Goal: Navigation & Orientation: Find specific page/section

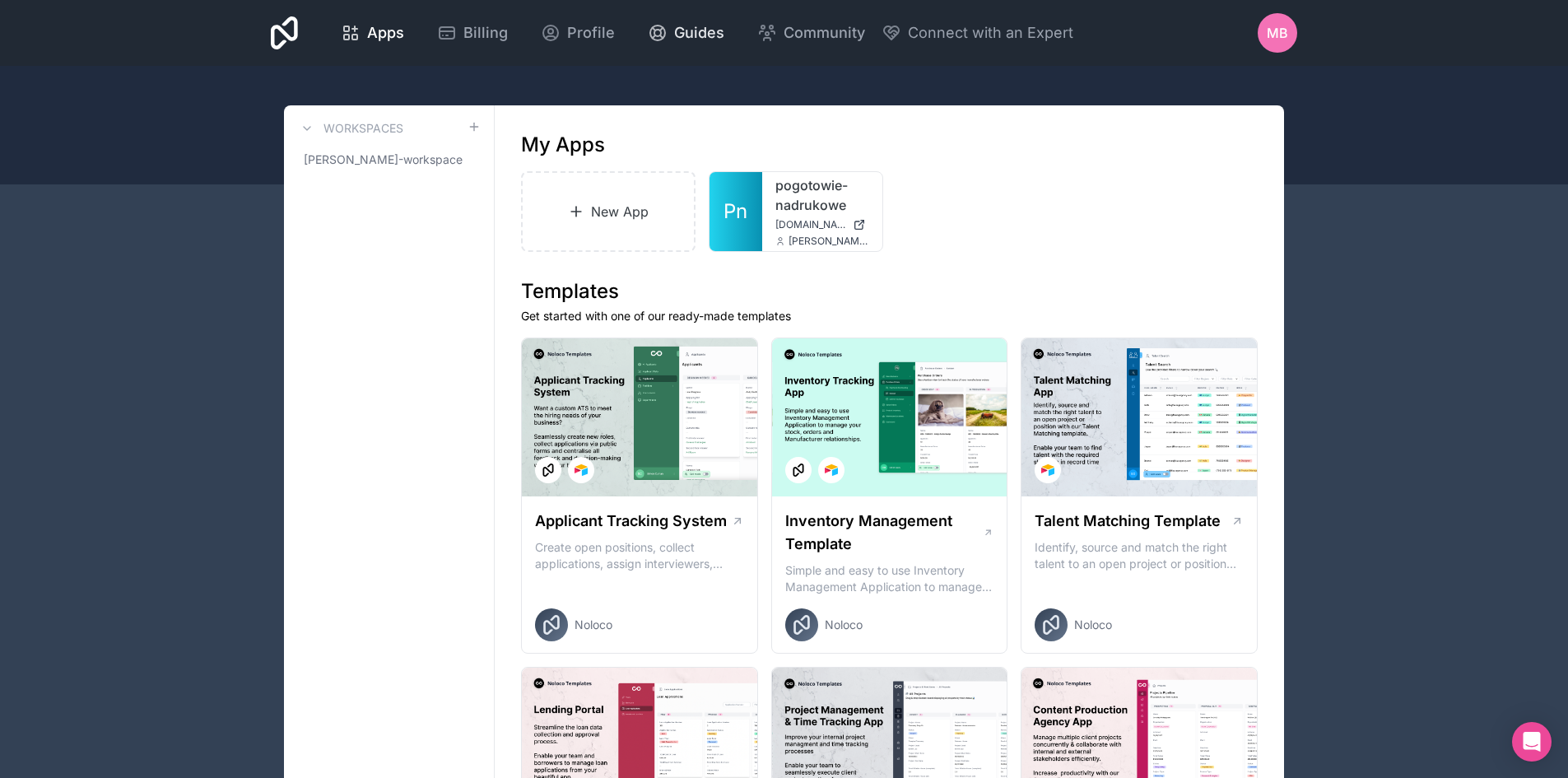
click at [684, 36] on span "Guides" at bounding box center [699, 32] width 50 height 23
click at [472, 127] on icon at bounding box center [473, 127] width 8 height 0
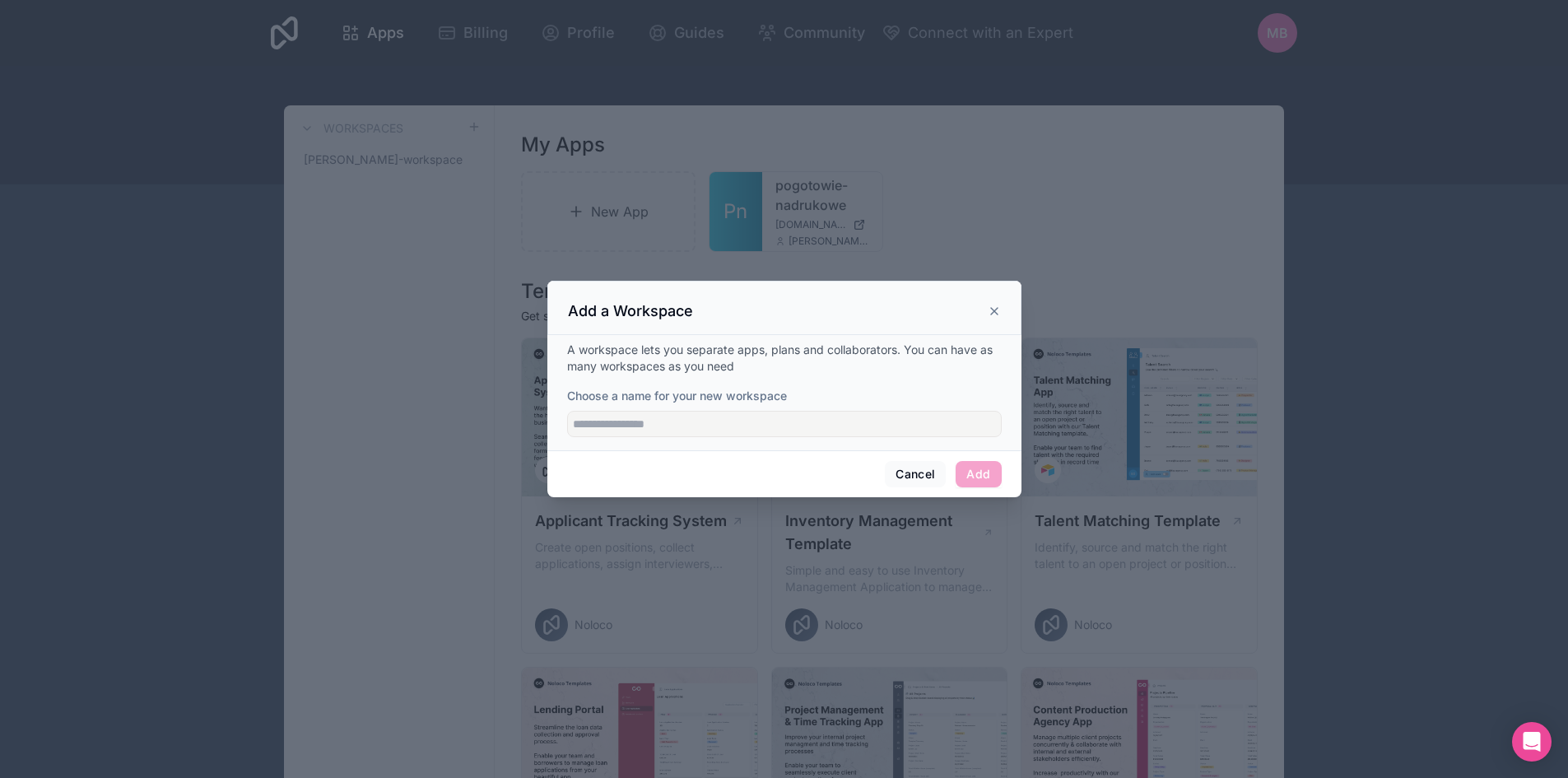
click at [745, 439] on div "A workspace lets you separate apps, plans and collaborators. You can have as ma…" at bounding box center [784, 393] width 474 height 116
click at [736, 430] on input "Choose a name for your new workspace" at bounding box center [784, 423] width 434 height 26
type input "*******"
click at [976, 475] on button "Add" at bounding box center [978, 474] width 45 height 26
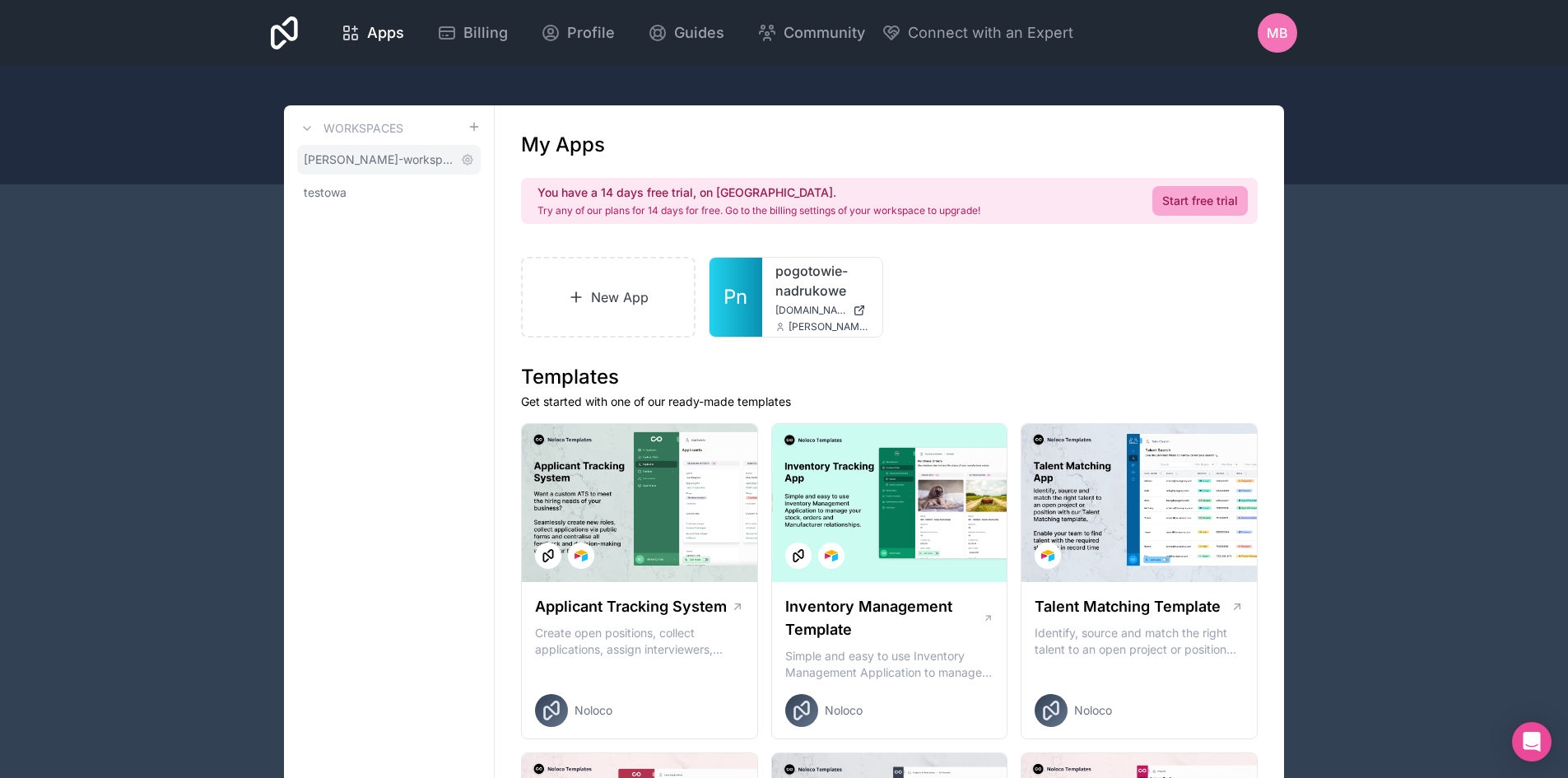
click at [388, 159] on span "[PERSON_NAME]-workspace" at bounding box center [378, 159] width 150 height 16
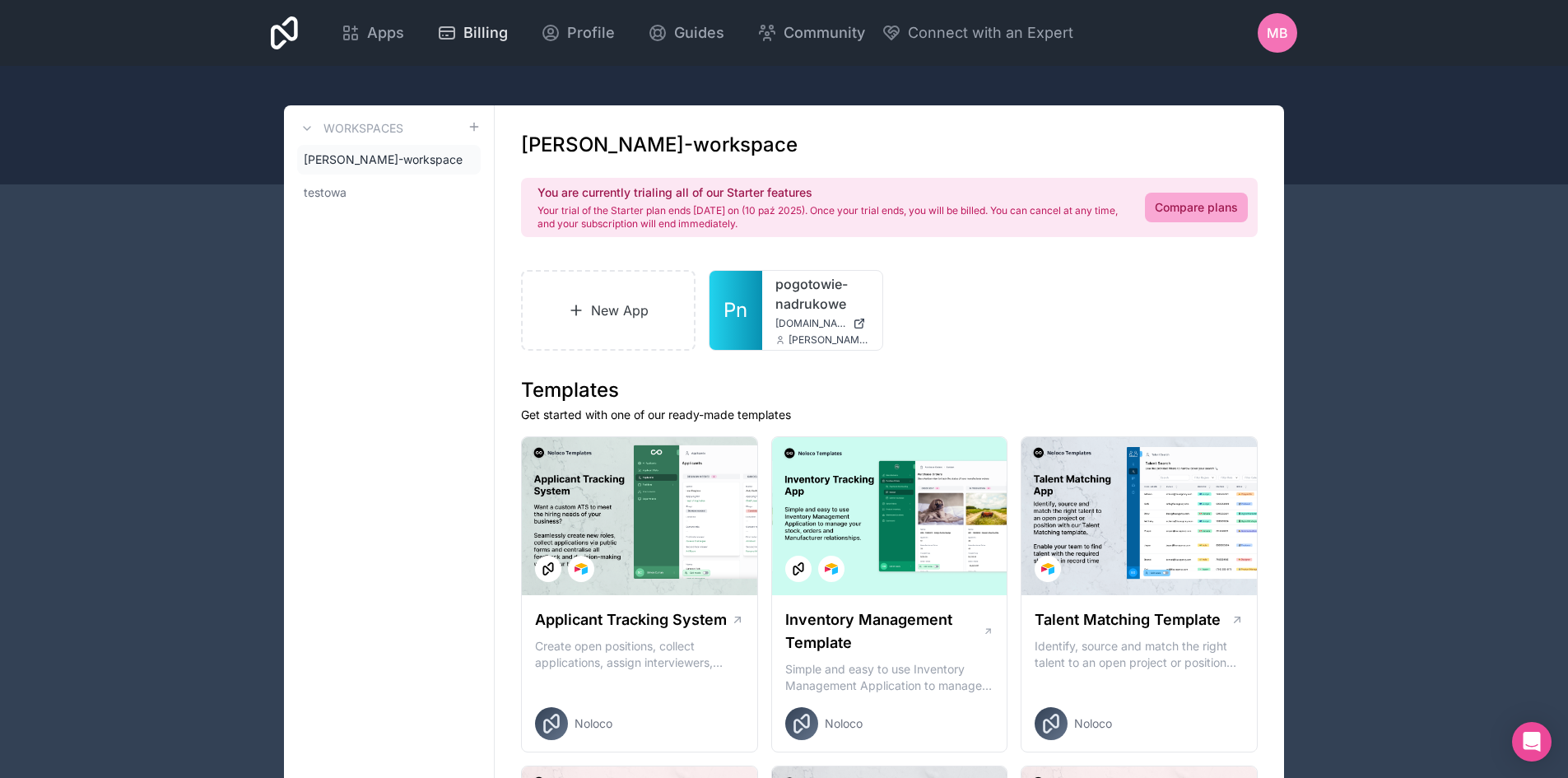
click at [464, 40] on span "Billing" at bounding box center [485, 32] width 44 height 23
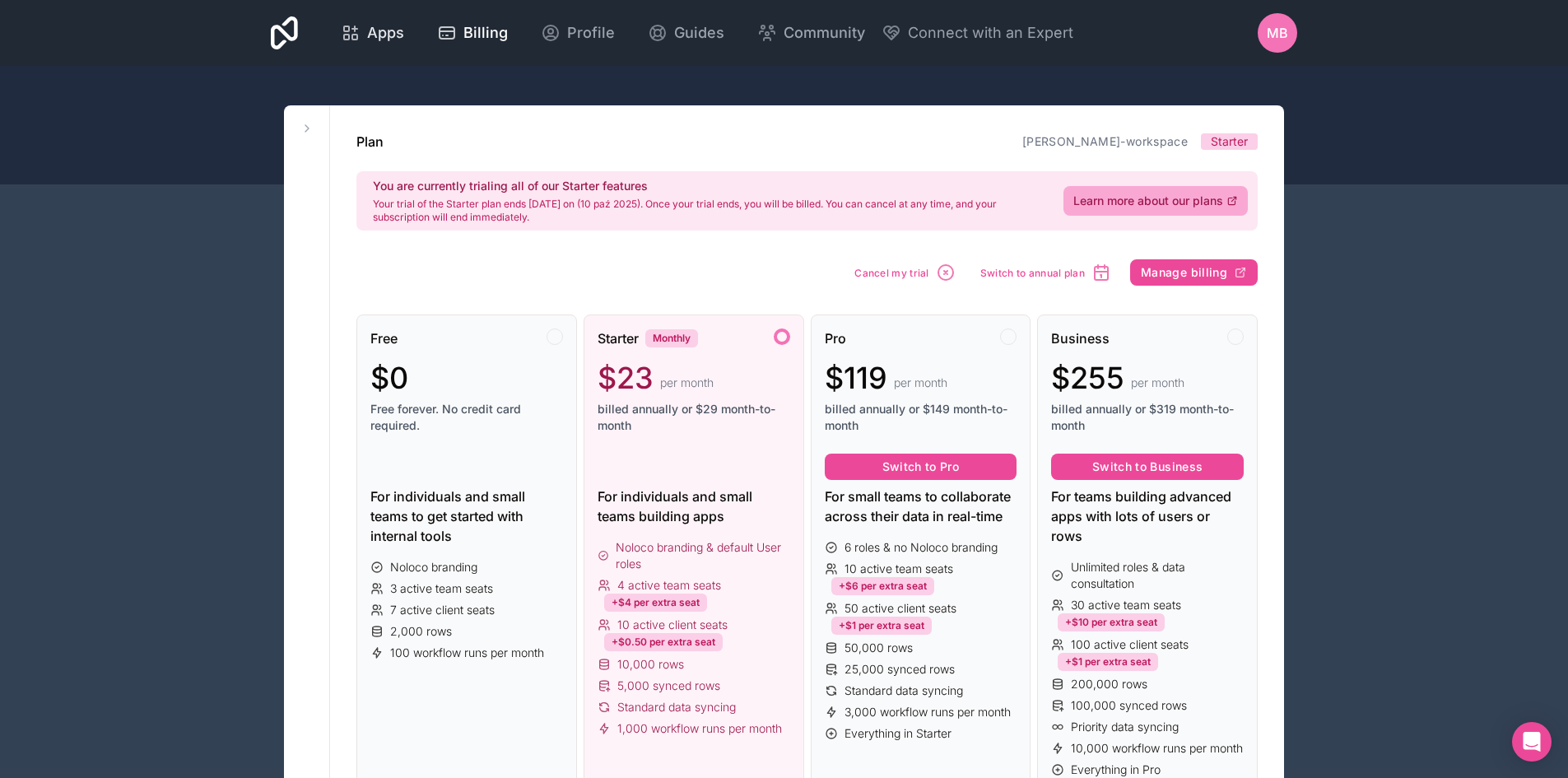
click at [376, 29] on span "Apps" at bounding box center [386, 32] width 37 height 23
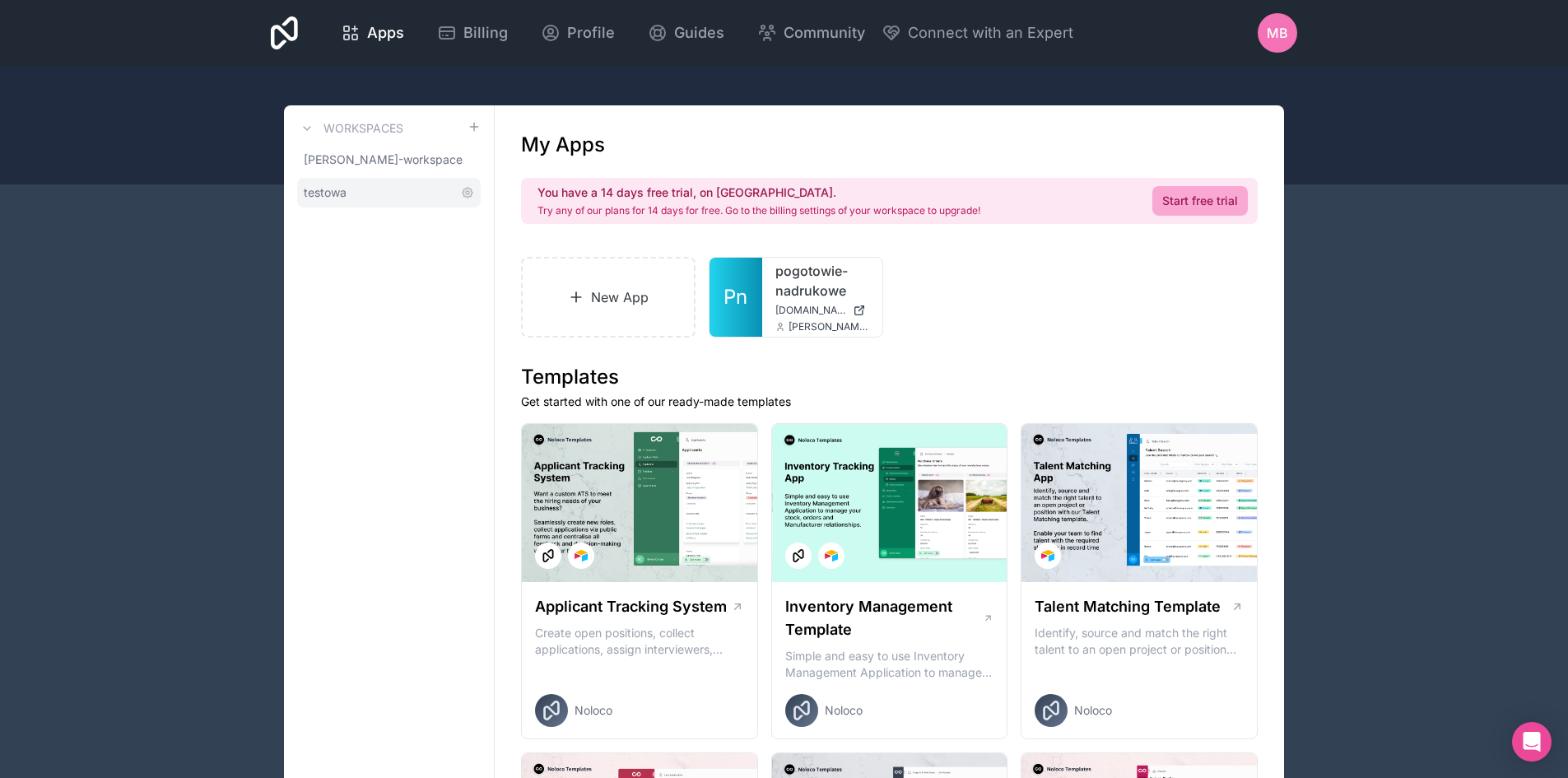
click at [365, 185] on link "testowa" at bounding box center [389, 192] width 184 height 30
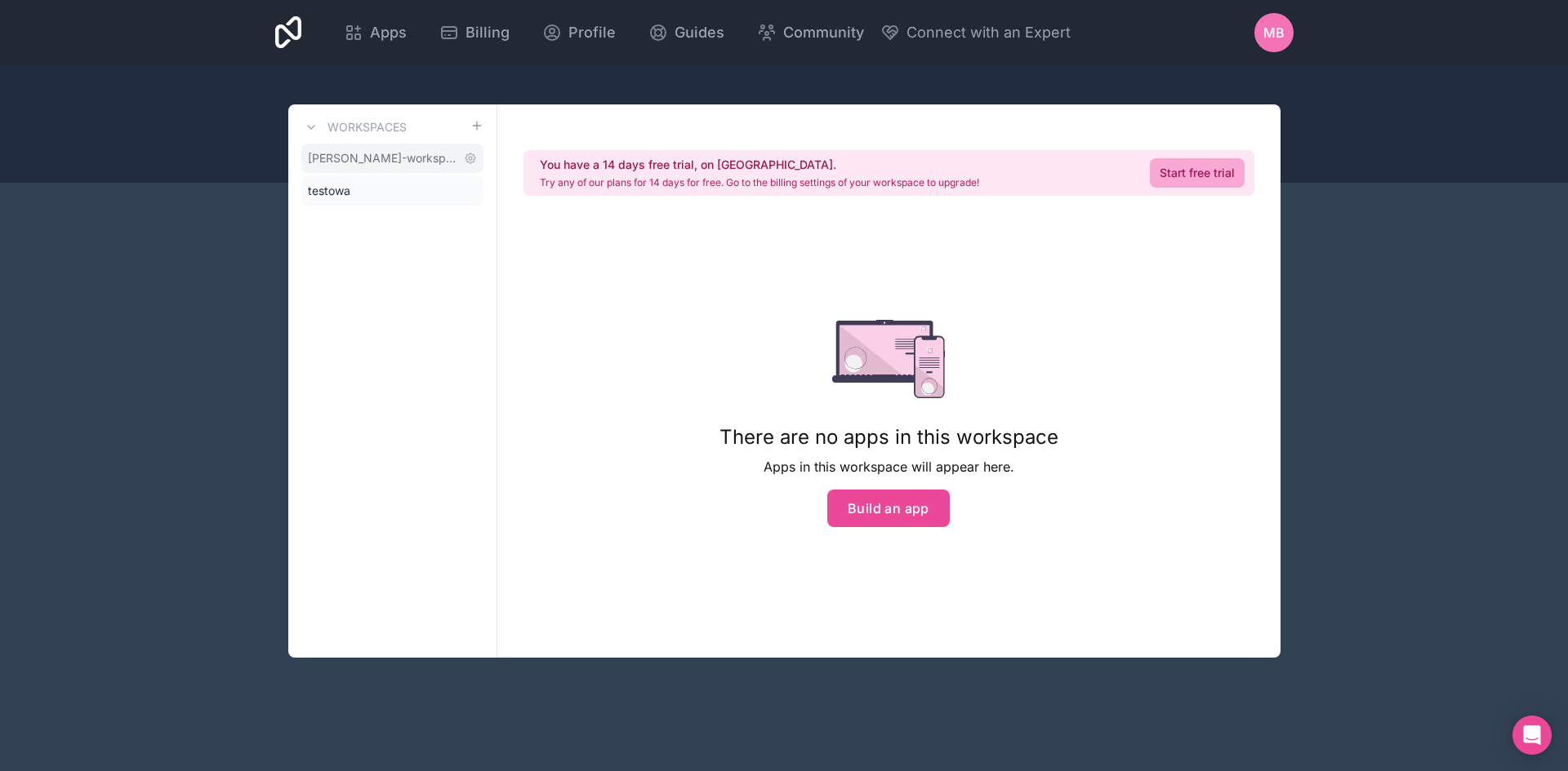
click at [409, 158] on span "[PERSON_NAME]-workspace" at bounding box center [382, 158] width 149 height 16
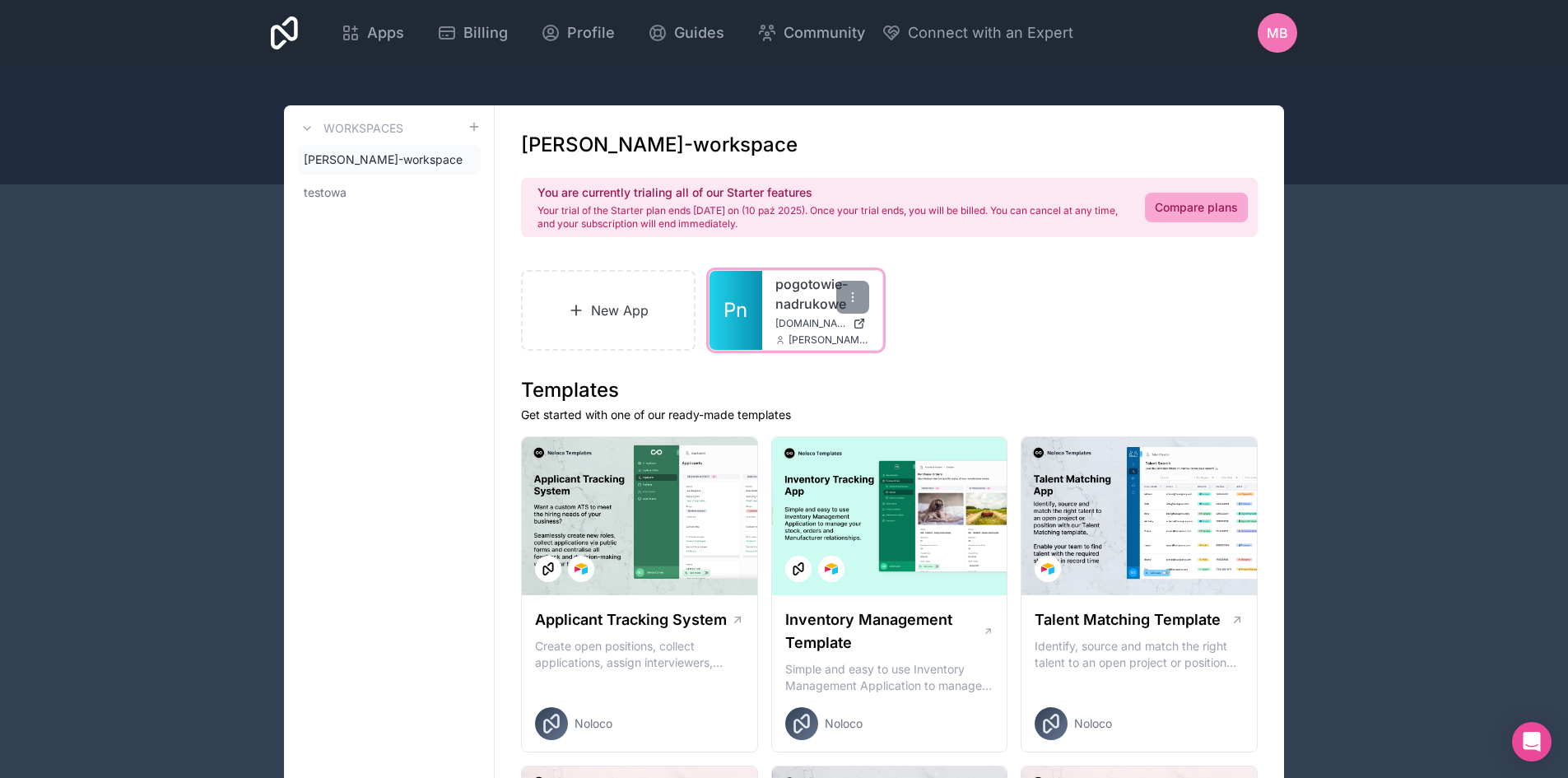
click at [776, 308] on link "pogotowie-nadrukowe" at bounding box center [822, 294] width 93 height 39
